Goal: Understand process/instructions: Learn how to perform a task or action

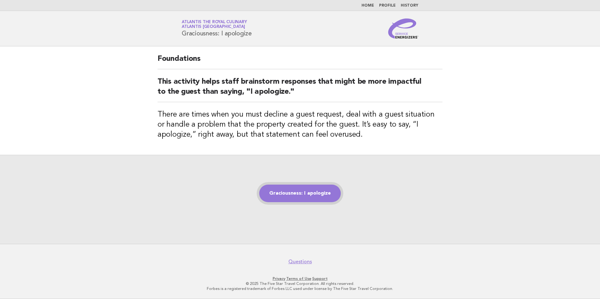
click at [299, 193] on link "Graciousness: I apologize" at bounding box center [300, 194] width 82 height 18
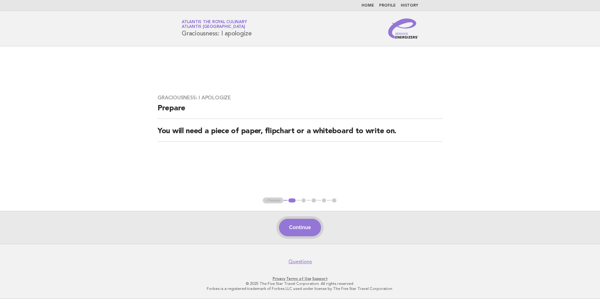
click at [299, 228] on button "Continue" at bounding box center [300, 228] width 42 height 18
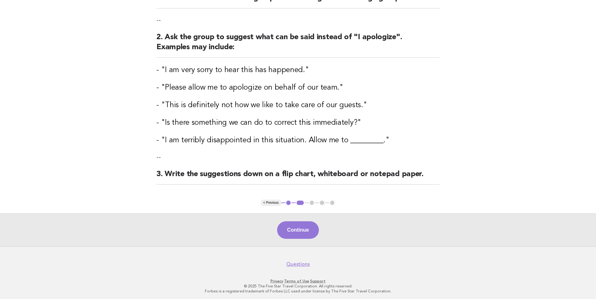
scroll to position [95, 0]
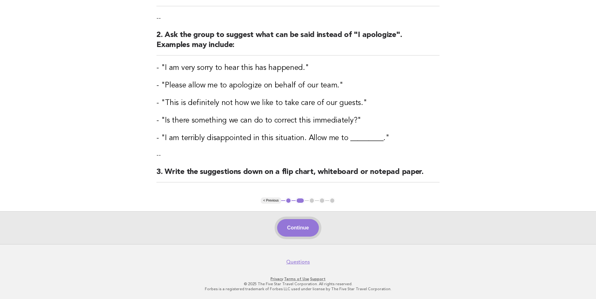
click at [300, 233] on button "Continue" at bounding box center [298, 228] width 42 height 18
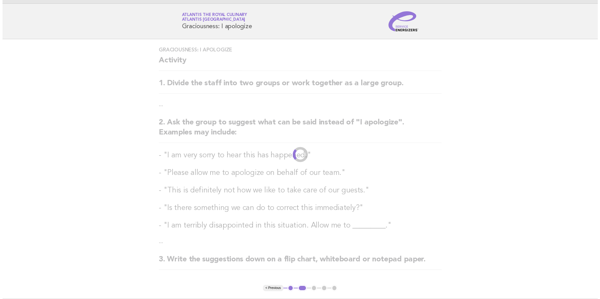
scroll to position [0, 0]
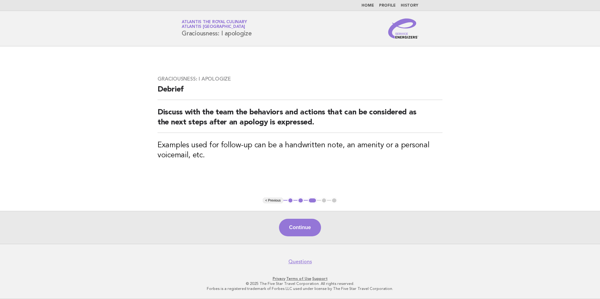
click at [300, 233] on button "Continue" at bounding box center [300, 228] width 42 height 18
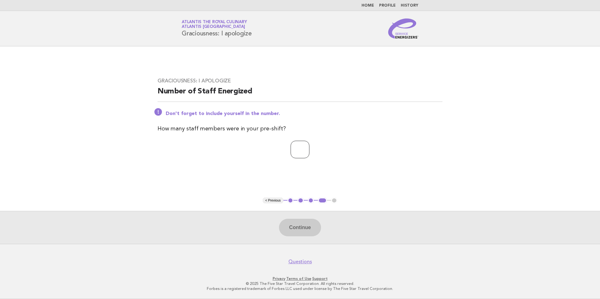
click at [298, 154] on input "number" at bounding box center [300, 150] width 19 height 18
type input "**"
click at [309, 227] on button "Continue" at bounding box center [300, 228] width 42 height 18
